Goal: Navigation & Orientation: Find specific page/section

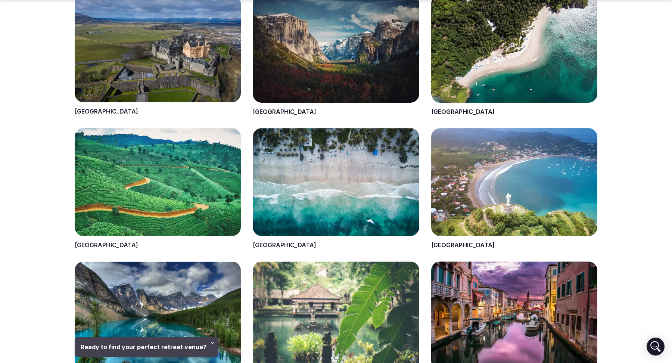
scroll to position [340, 0]
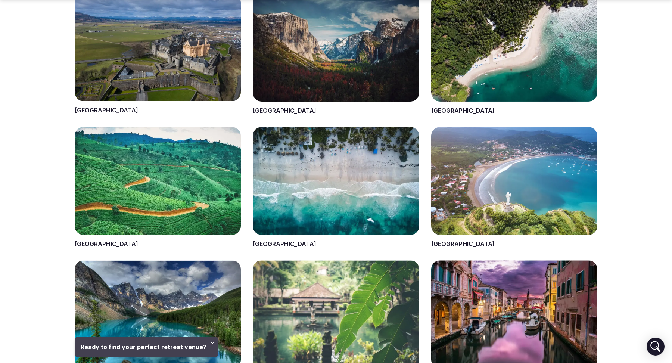
click at [267, 246] on span at bounding box center [336, 187] width 166 height 121
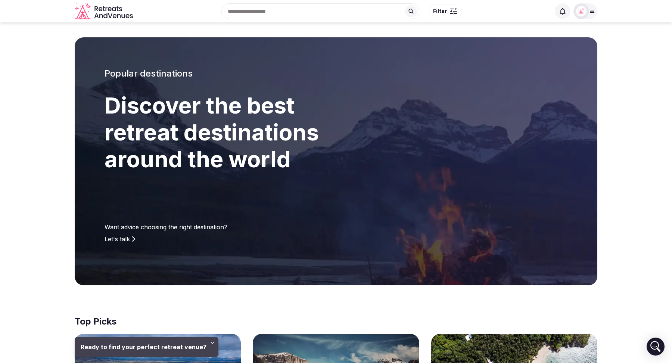
click at [13, 141] on section "Popular destinations Discover the best retreat destinations around the world Wa…" at bounding box center [336, 161] width 672 height 248
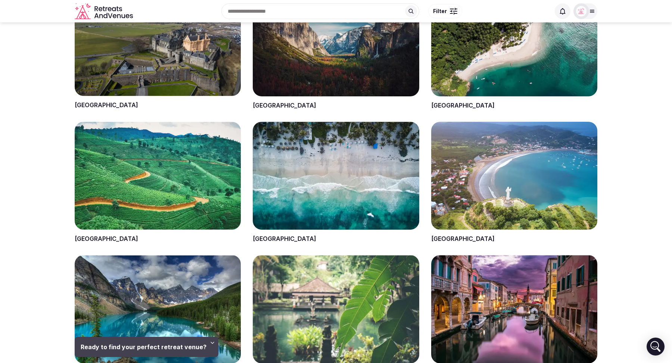
scroll to position [335, 0]
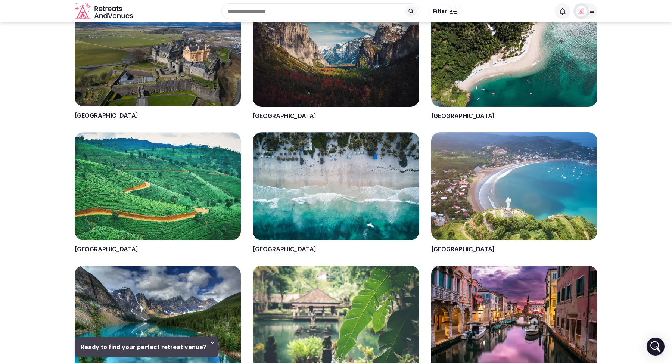
click at [267, 250] on span at bounding box center [336, 192] width 166 height 121
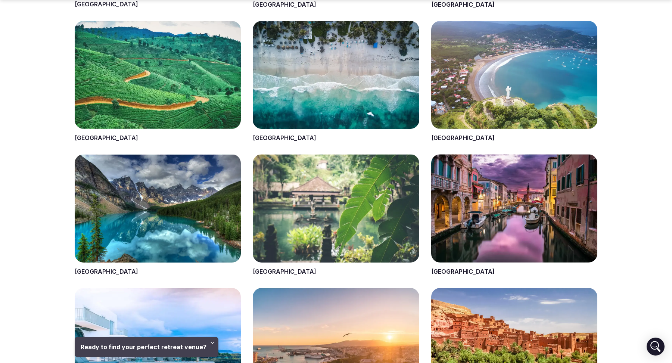
scroll to position [462, 0]
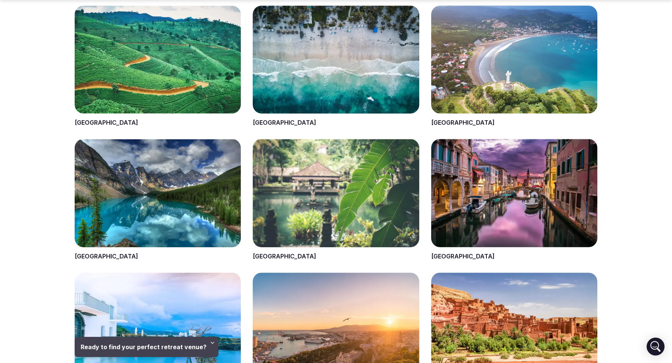
click at [264, 121] on span at bounding box center [336, 66] width 166 height 121
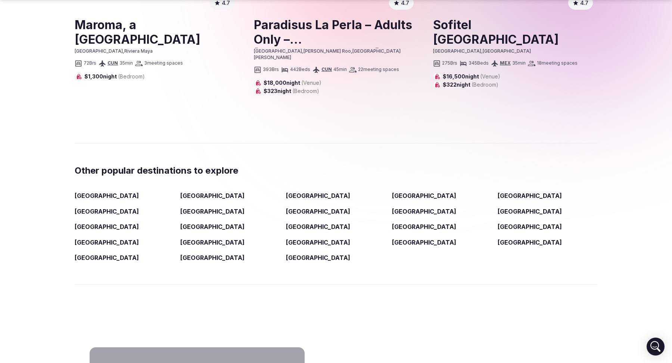
scroll to position [1189, 0]
